Goal: Check status: Check status

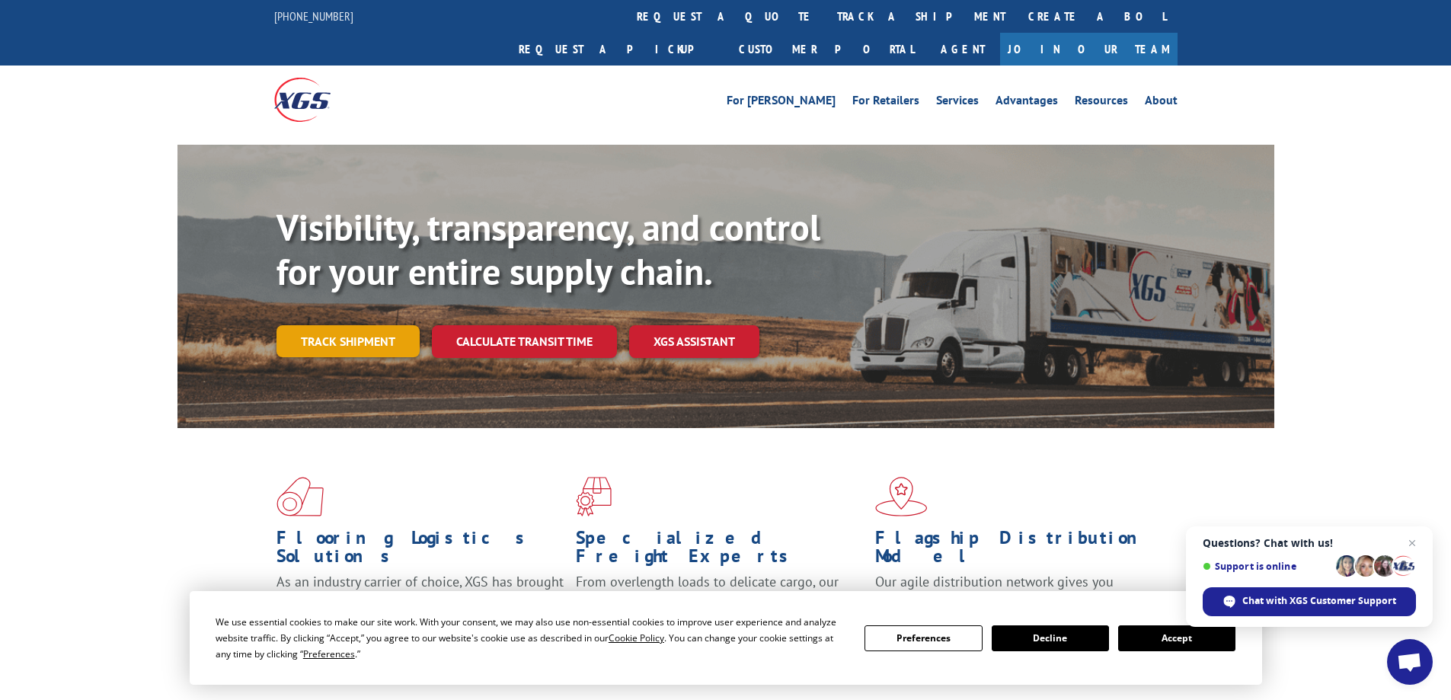
click at [354, 325] on link "Track shipment" at bounding box center [348, 341] width 143 height 32
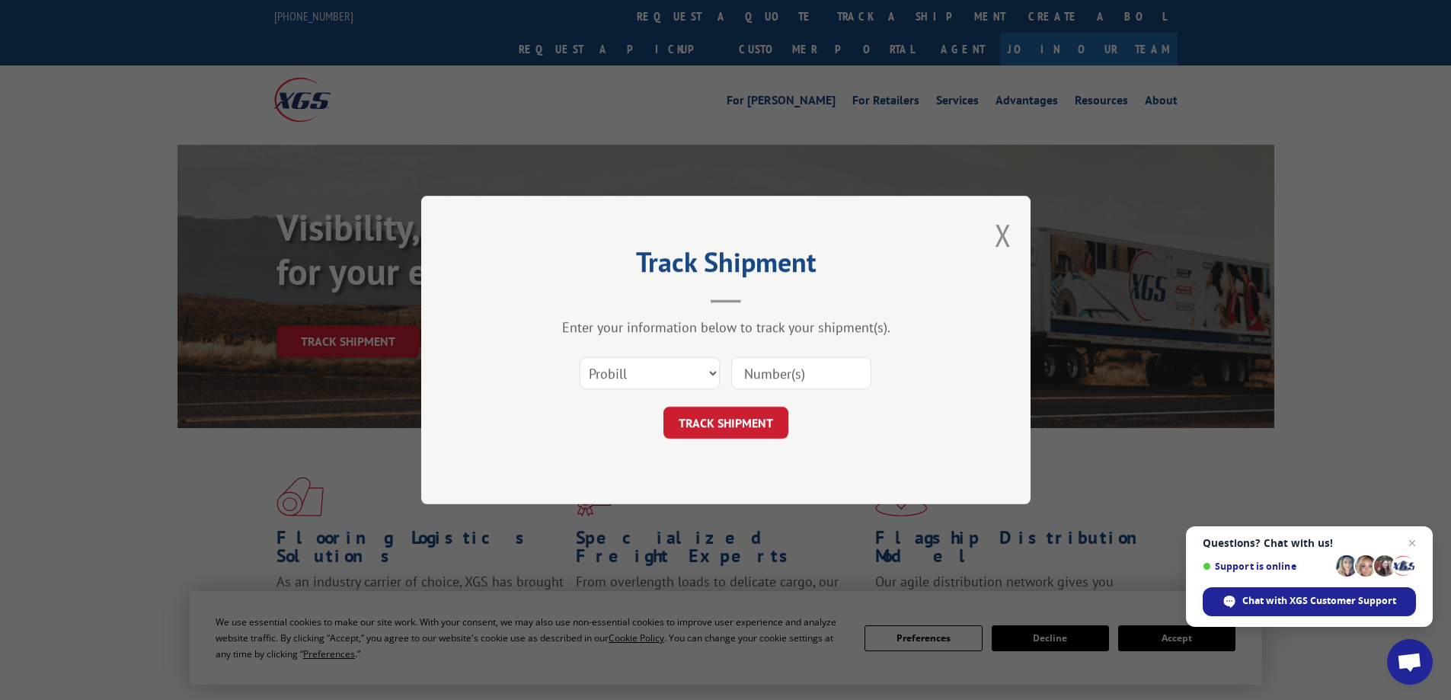
click at [758, 377] on input at bounding box center [801, 373] width 140 height 32
type input "645868"
click at [750, 424] on button "TRACK SHIPMENT" at bounding box center [725, 423] width 125 height 32
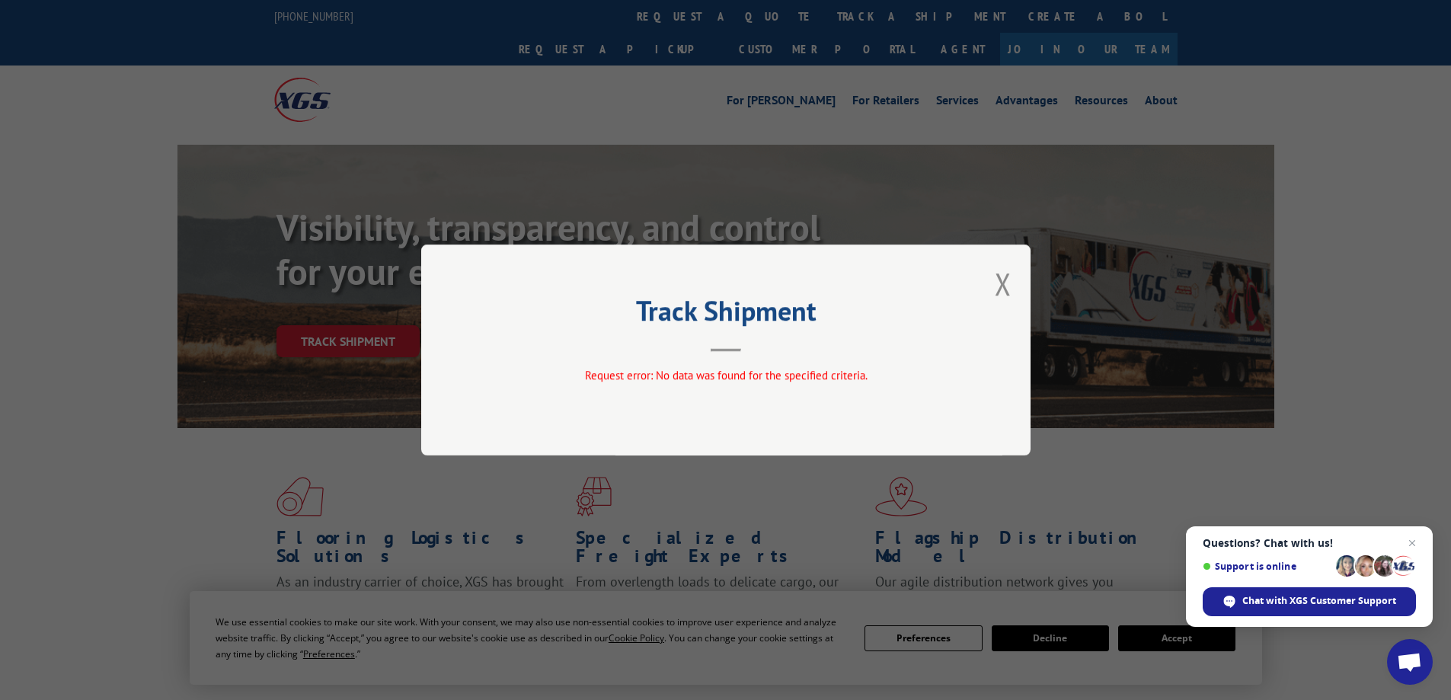
click at [727, 353] on div "Track Shipment Request error: No data was found for the specified criteria." at bounding box center [725, 350] width 609 height 211
click at [721, 376] on span "Request error: No data was found for the specified criteria." at bounding box center [725, 375] width 283 height 14
click at [1009, 286] on button "Close modal" at bounding box center [1003, 284] width 17 height 40
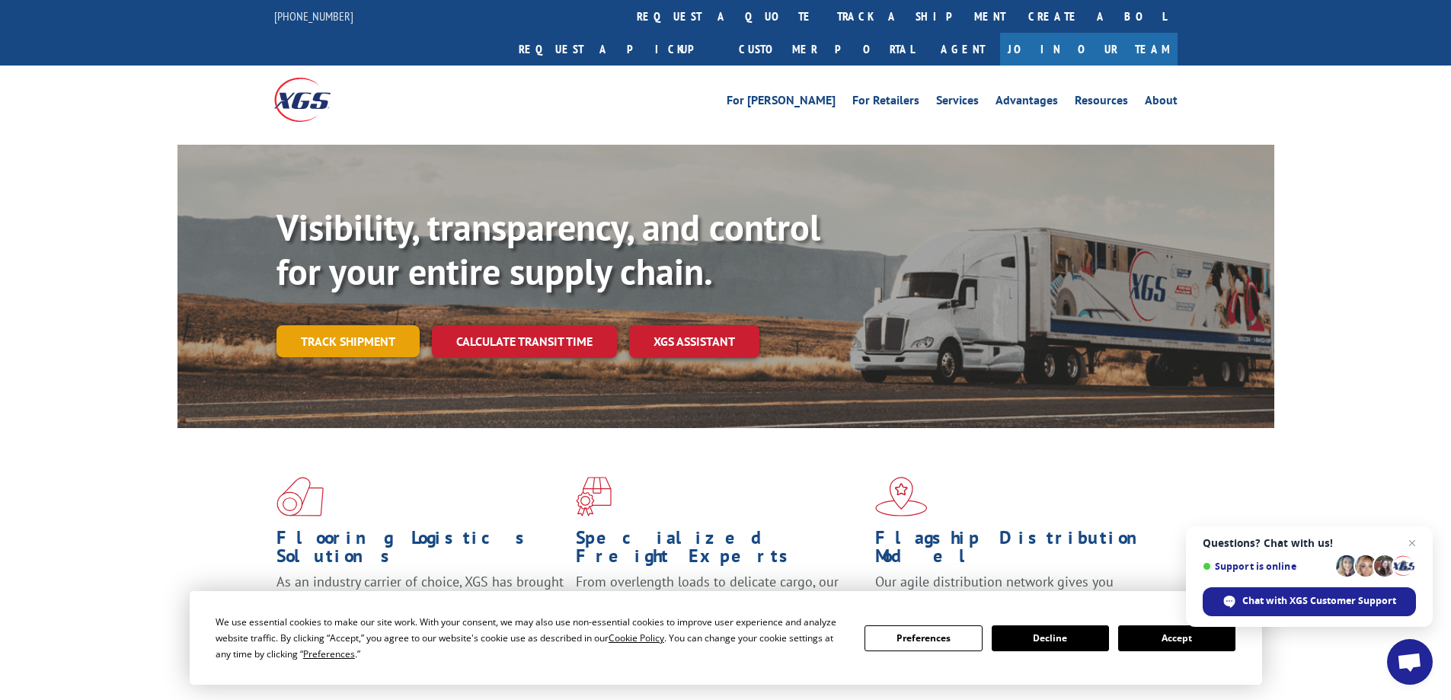
click at [346, 325] on link "Track shipment" at bounding box center [348, 341] width 143 height 32
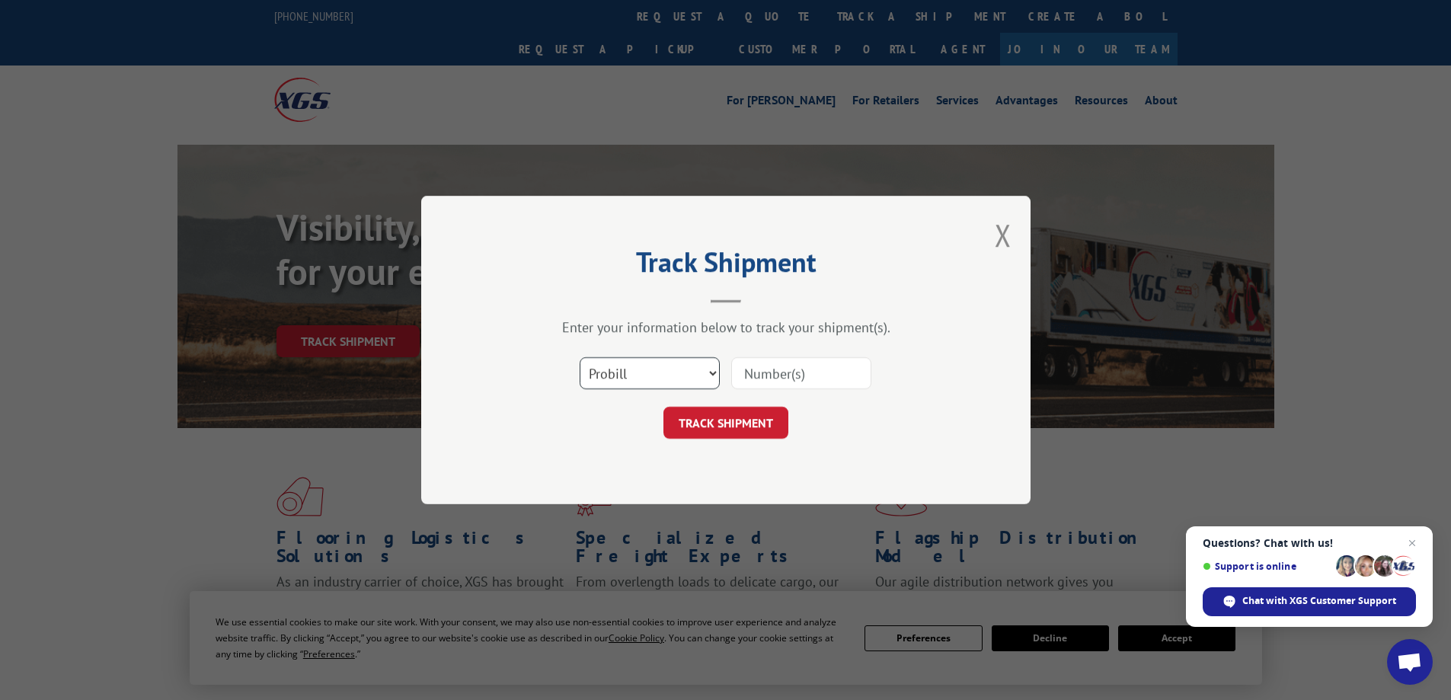
click at [710, 373] on select "Select category... Probill BOL PO" at bounding box center [650, 373] width 140 height 32
select select "bol"
click at [580, 357] on select "Select category... Probill BOL PO" at bounding box center [650, 373] width 140 height 32
click at [739, 374] on input at bounding box center [801, 373] width 140 height 32
type input "645868"
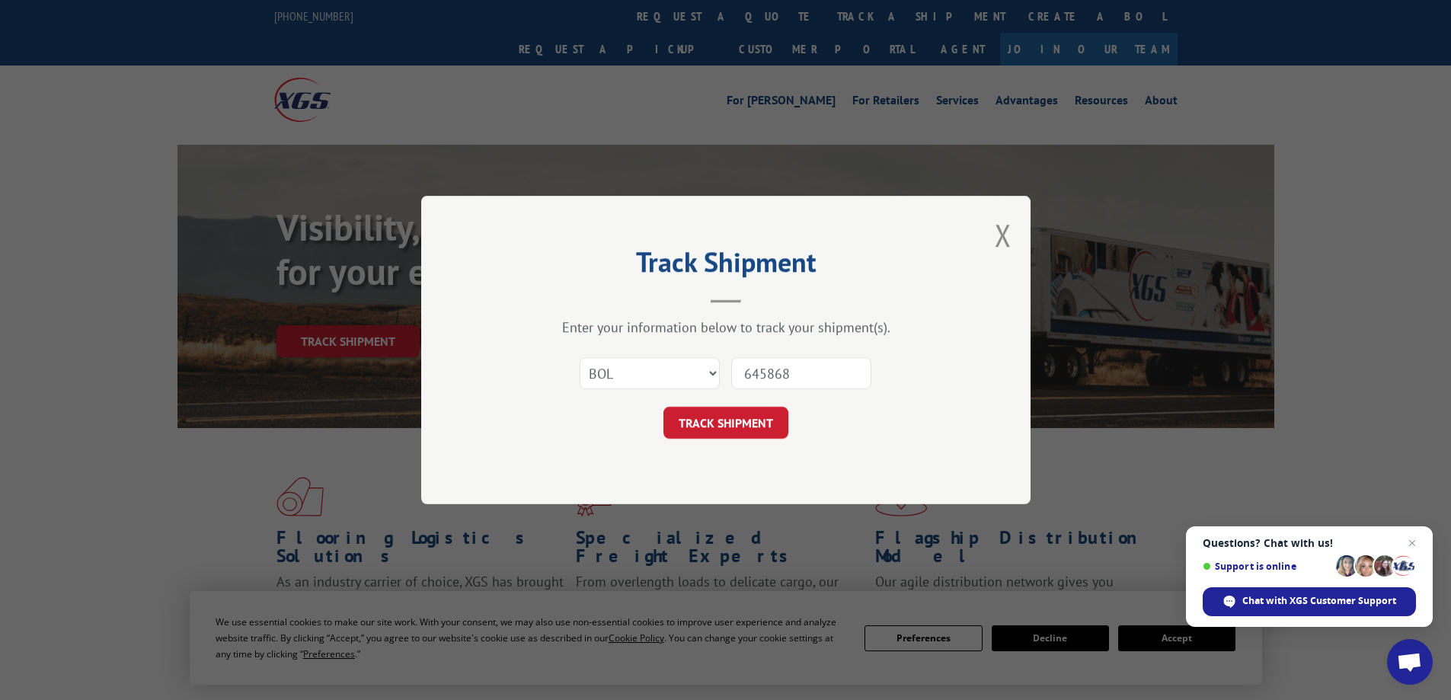
click at [753, 430] on button "TRACK SHIPMENT" at bounding box center [725, 423] width 125 height 32
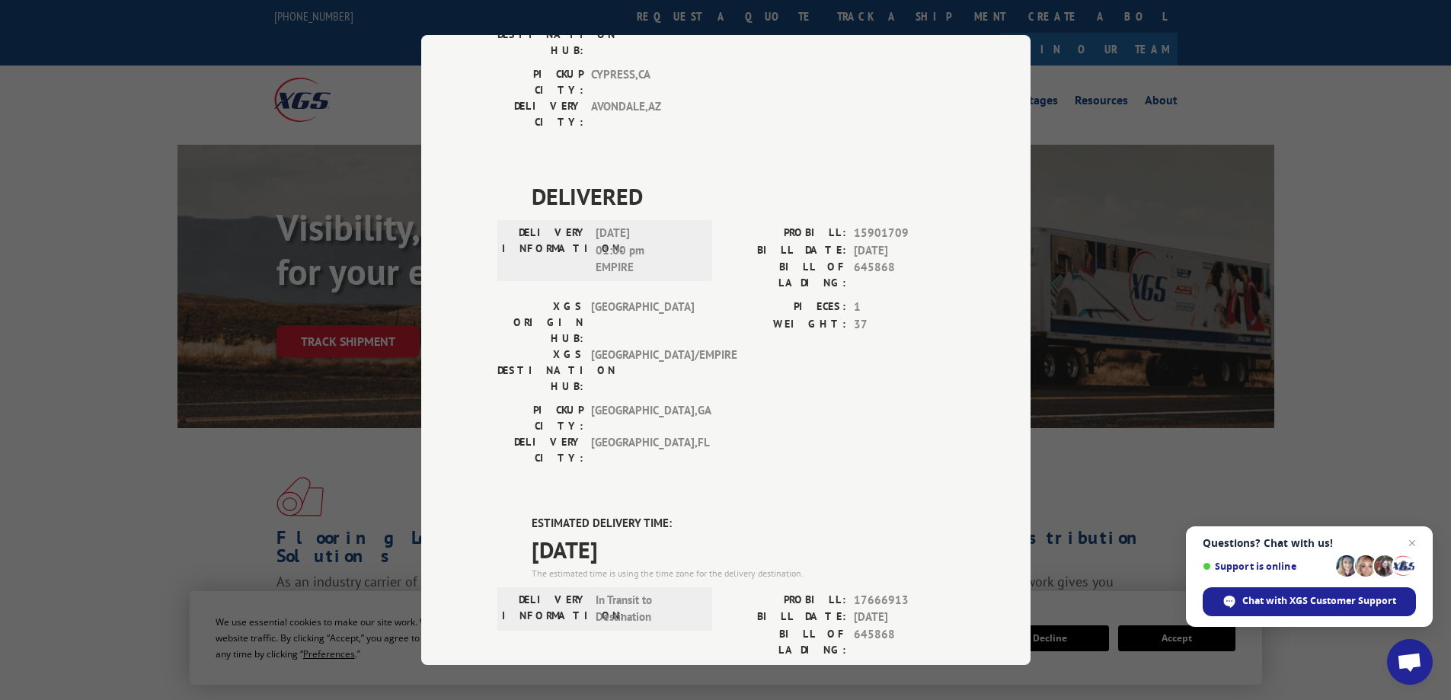
scroll to position [381, 0]
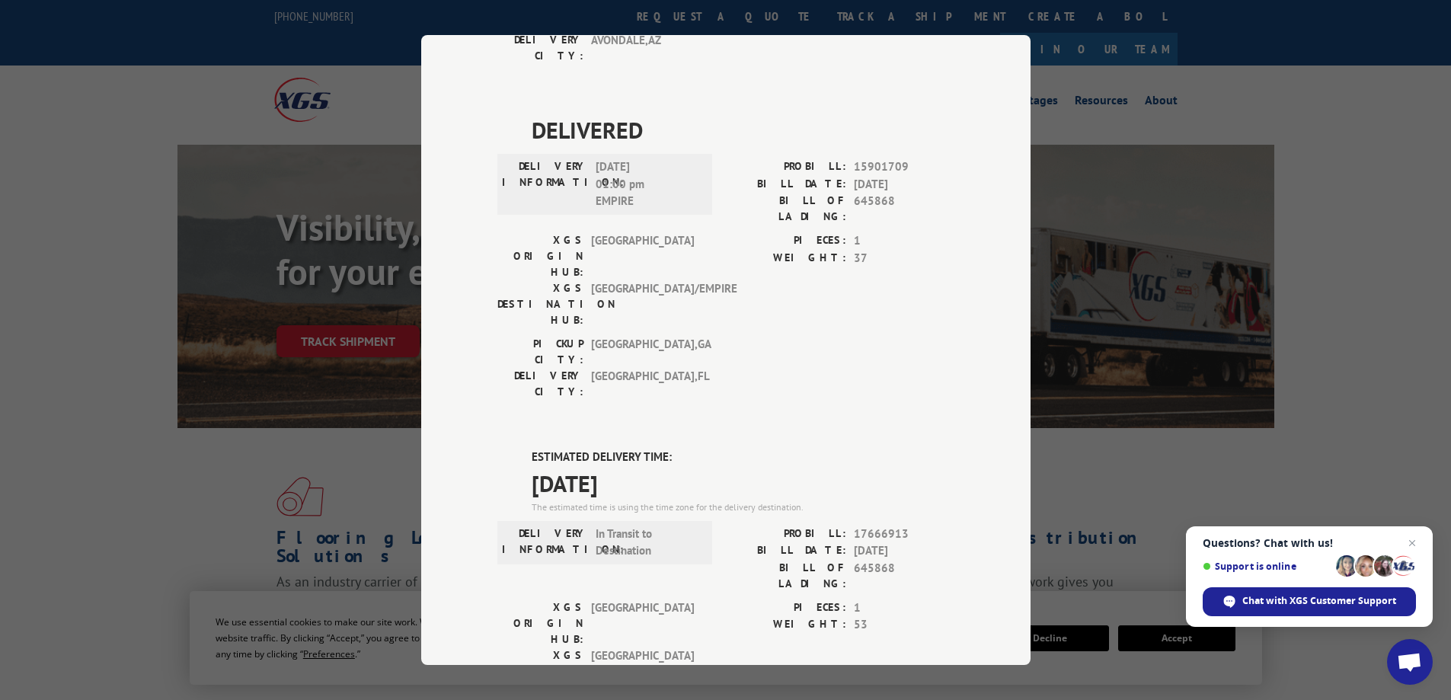
click at [1316, 363] on div "Track Shipment DELIVERED DELIVERY INFORMATION: [DATE] 05:05 am CONOR PROBILL: 1…" at bounding box center [725, 350] width 1451 height 700
click at [67, 398] on div "Track Shipment DELIVERED DELIVERY INFORMATION: [DATE] 05:05 am CONOR PROBILL: 1…" at bounding box center [725, 350] width 1451 height 700
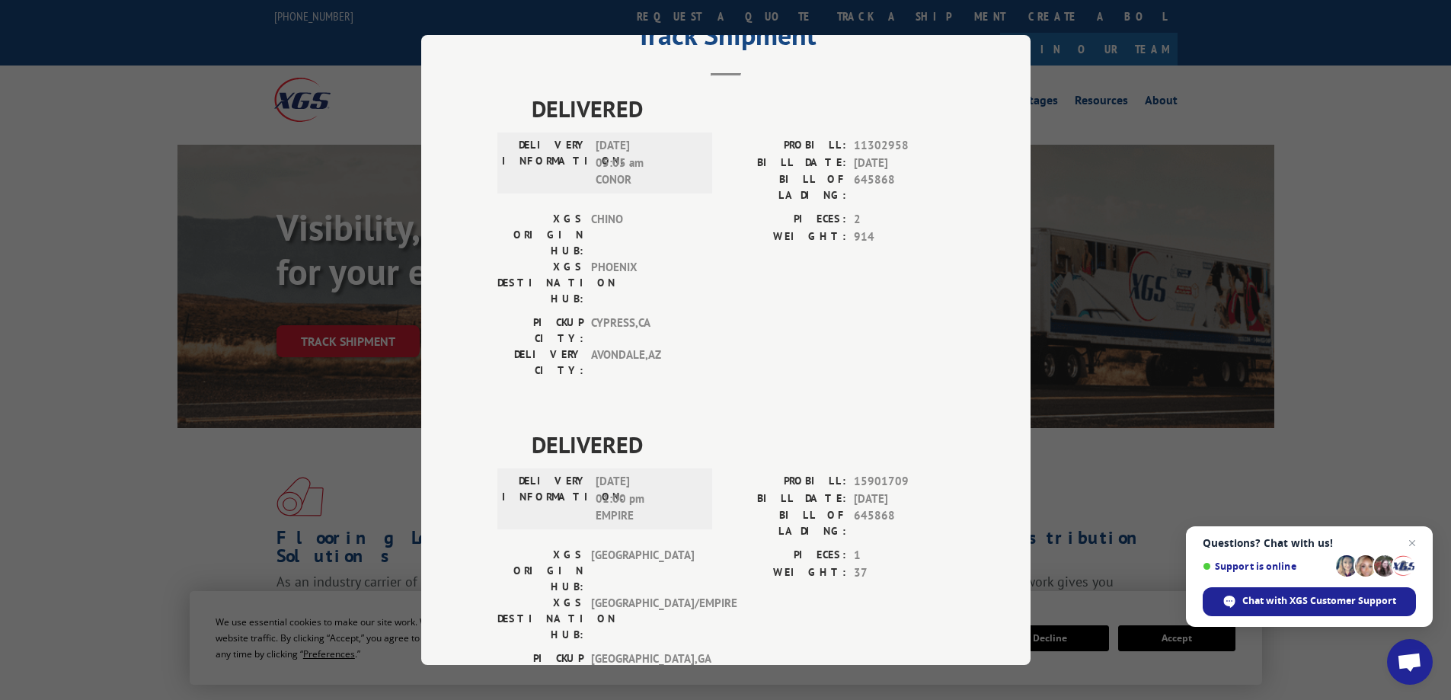
scroll to position [0, 0]
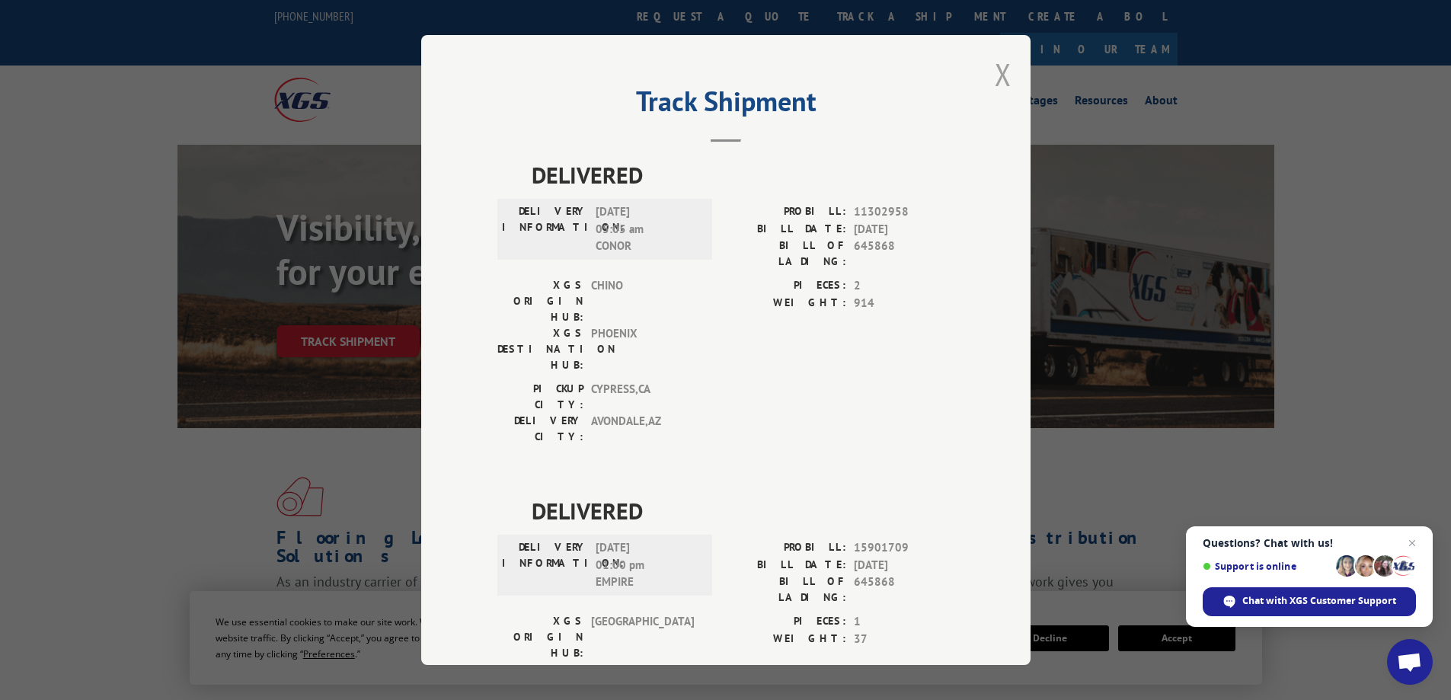
click at [995, 74] on button "Close modal" at bounding box center [1003, 74] width 17 height 40
